Goal: Navigation & Orientation: Understand site structure

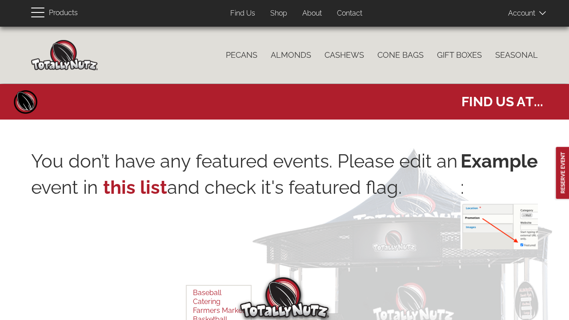
select select
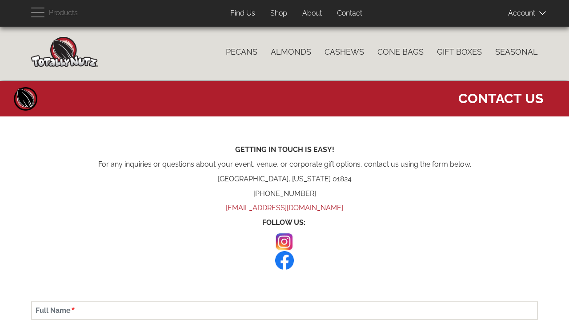
scroll to position [3, 0]
